Goal: Book appointment/travel/reservation

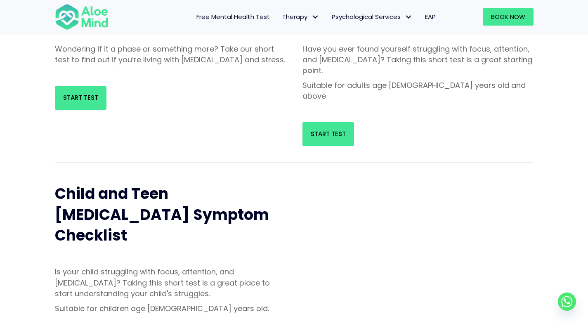
scroll to position [180, 0]
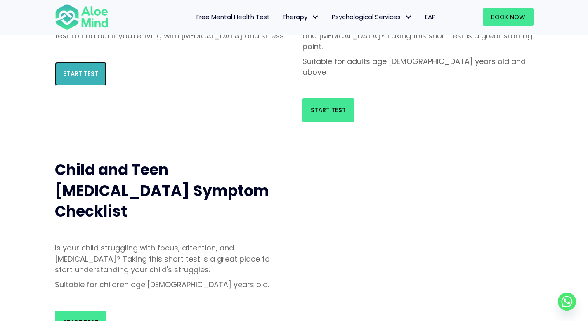
click at [83, 86] on link "Start Test" at bounding box center [81, 74] width 52 height 24
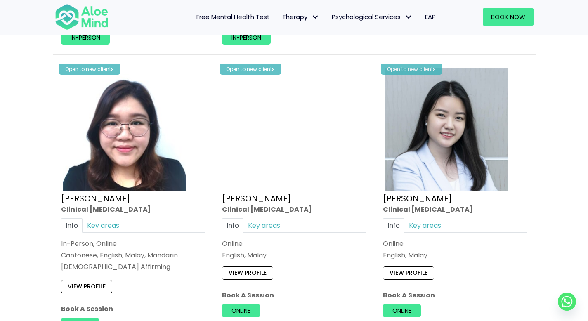
scroll to position [2236, 0]
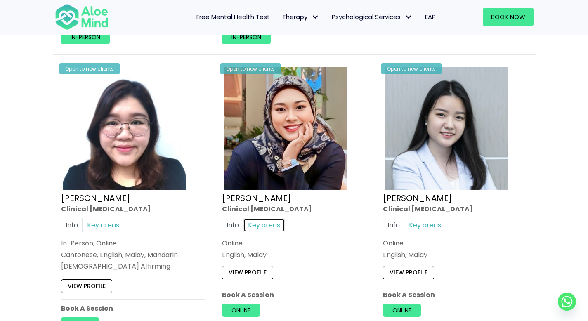
click at [267, 224] on link "Key areas" at bounding box center [263, 225] width 41 height 14
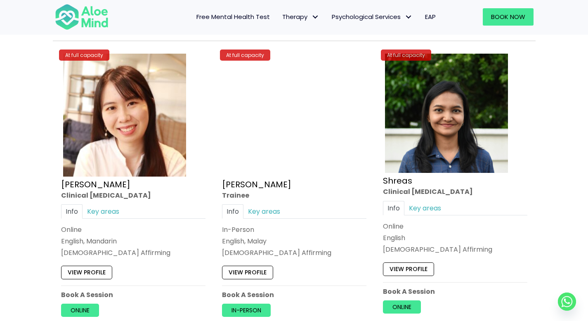
scroll to position [3190, 0]
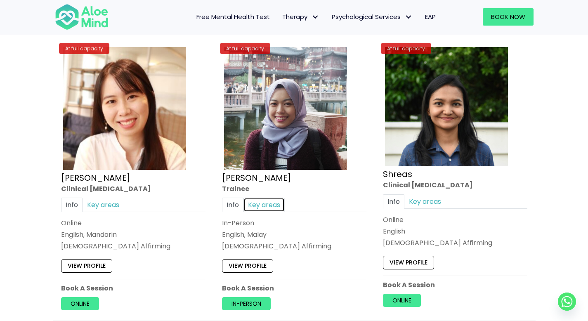
click at [276, 205] on link "Key areas" at bounding box center [263, 205] width 41 height 14
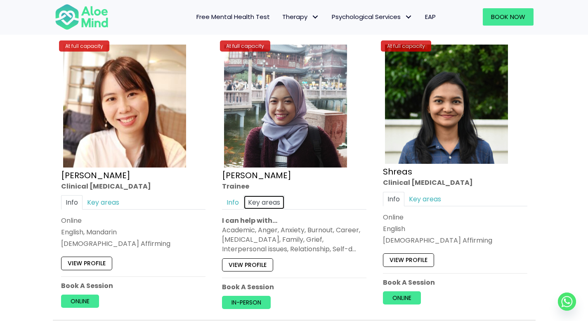
scroll to position [3193, 0]
click at [230, 202] on link "Info" at bounding box center [232, 202] width 21 height 14
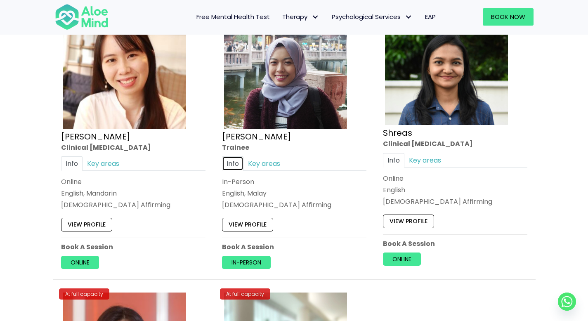
scroll to position [3251, 0]
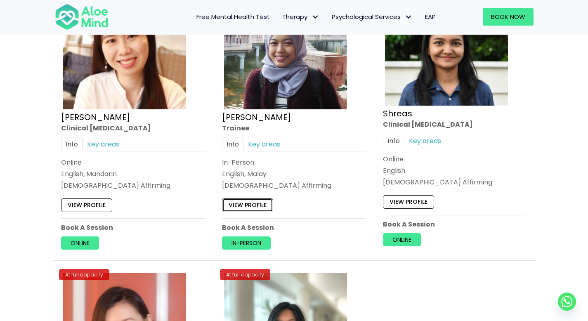
click at [262, 208] on link "View profile" at bounding box center [247, 205] width 51 height 13
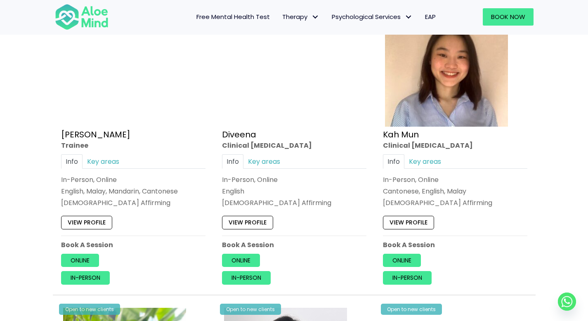
scroll to position [474, 0]
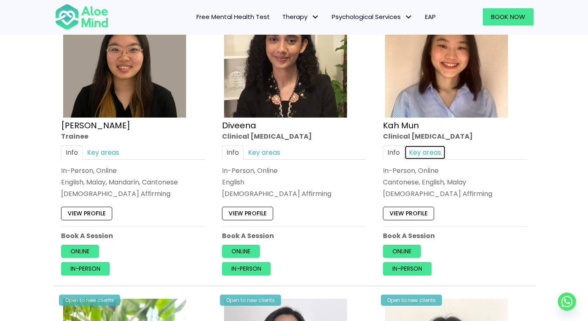
click at [436, 155] on link "Key areas" at bounding box center [424, 152] width 41 height 14
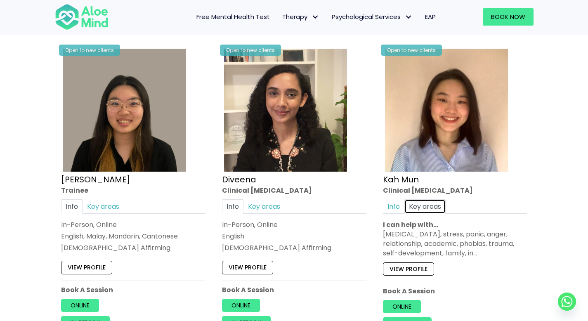
scroll to position [419, 0]
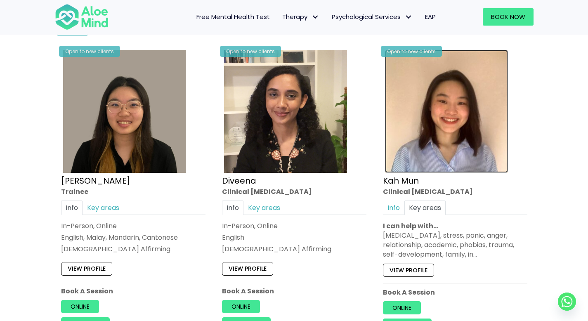
click at [444, 155] on img at bounding box center [446, 111] width 123 height 123
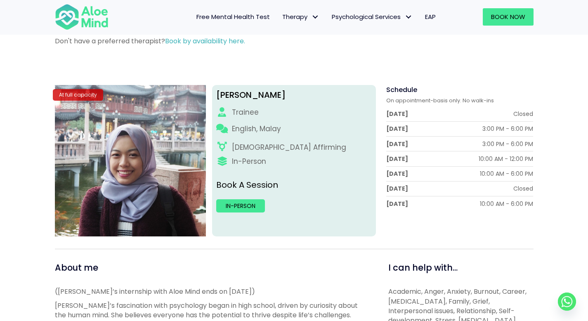
scroll to position [54, 0]
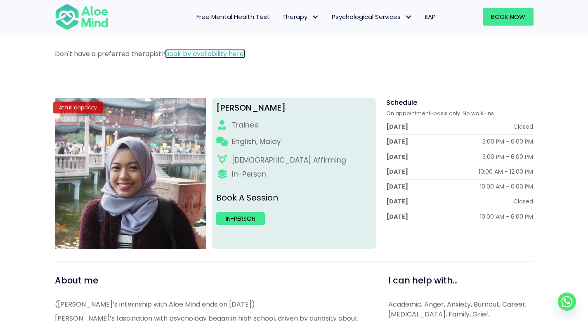
click at [214, 55] on link "Book by availability here." at bounding box center [205, 53] width 80 height 9
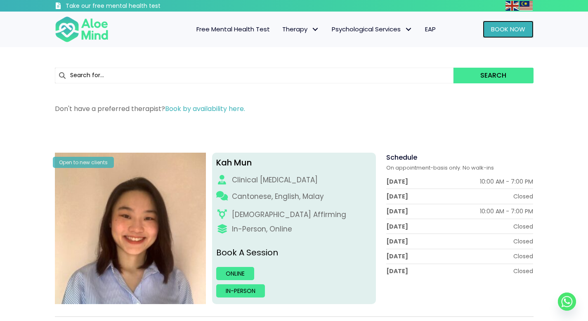
click at [503, 29] on span "Book Now" at bounding box center [508, 29] width 34 height 9
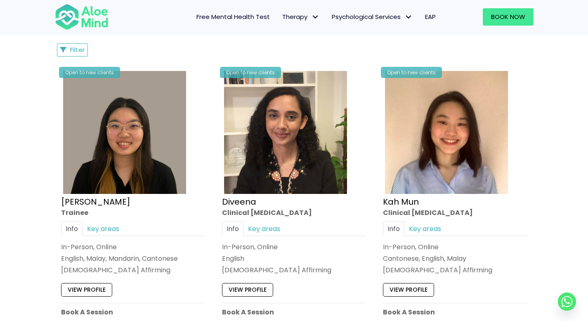
scroll to position [108, 0]
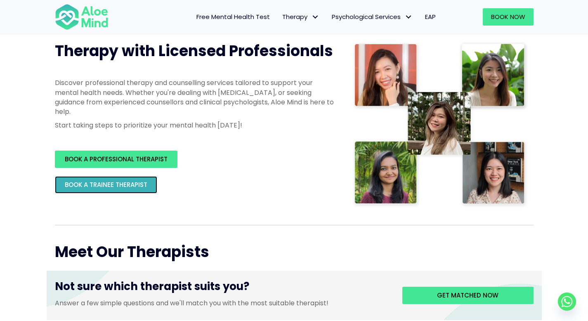
click at [109, 186] on span "BOOK A TRAINEE THERAPIST" at bounding box center [106, 184] width 82 height 9
